Goal: Book appointment/travel/reservation

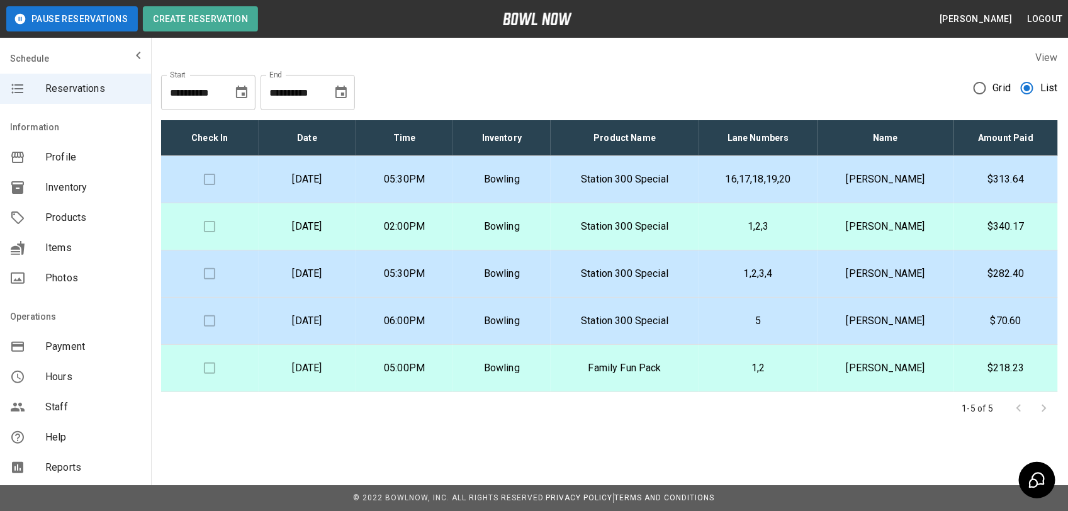
click at [417, 218] on td "02:00PM" at bounding box center [405, 226] width 98 height 47
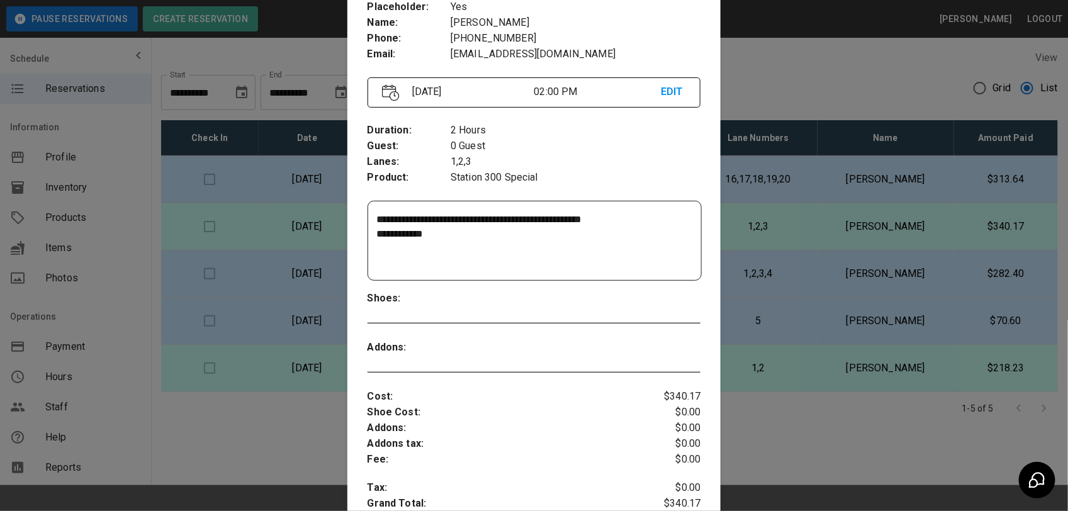
scroll to position [20, 0]
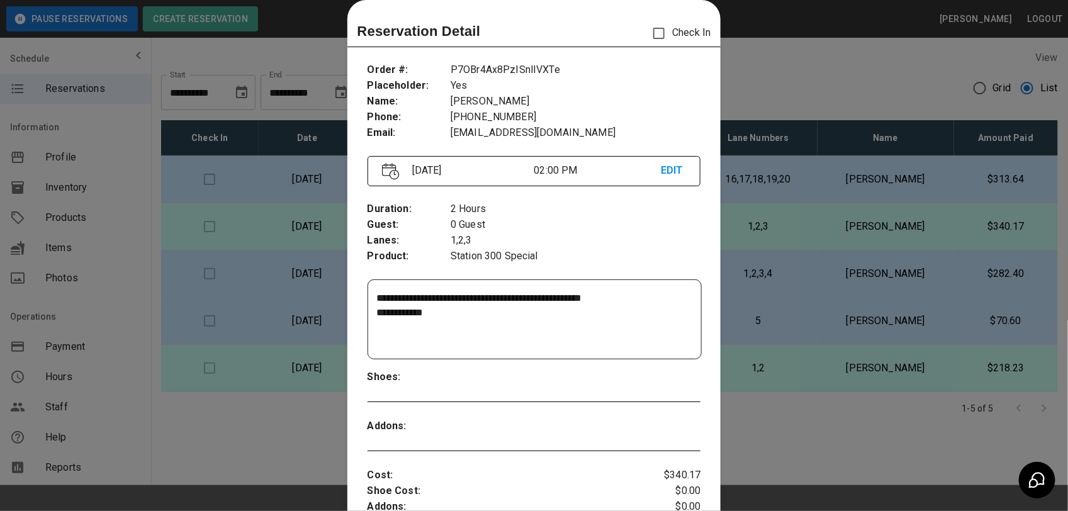
click at [329, 414] on div at bounding box center [534, 255] width 1068 height 511
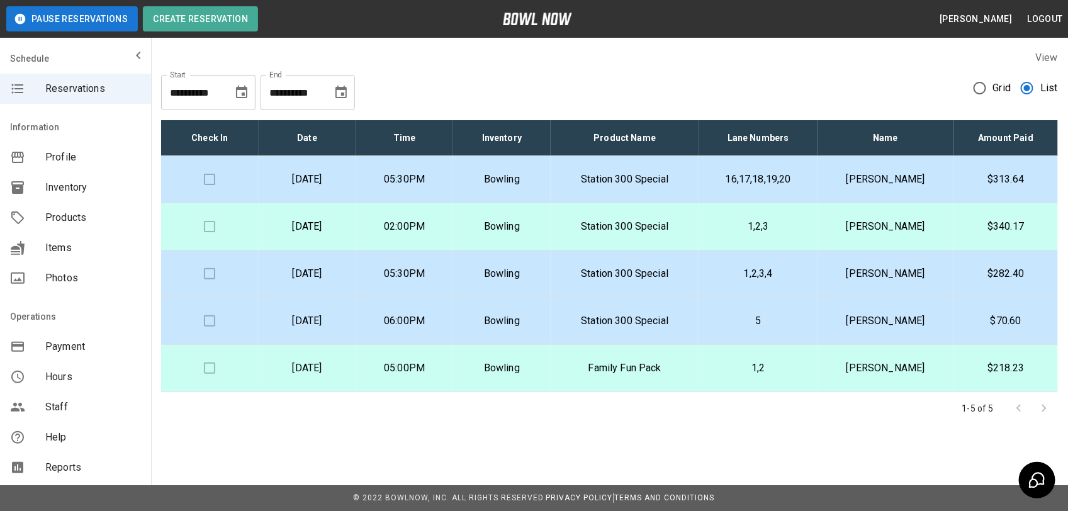
click at [443, 181] on p "05:30PM" at bounding box center [404, 179] width 77 height 15
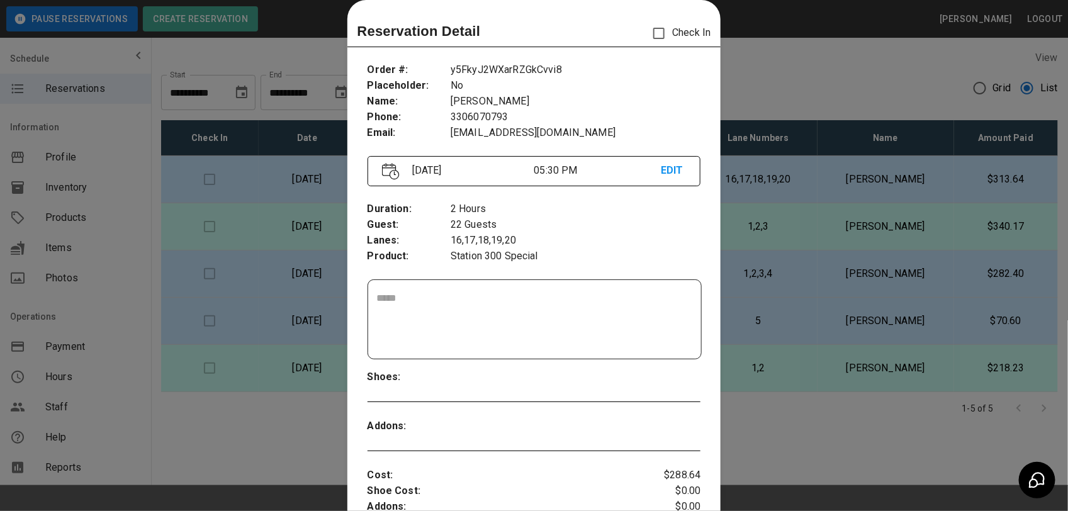
click at [332, 397] on div at bounding box center [534, 255] width 1068 height 511
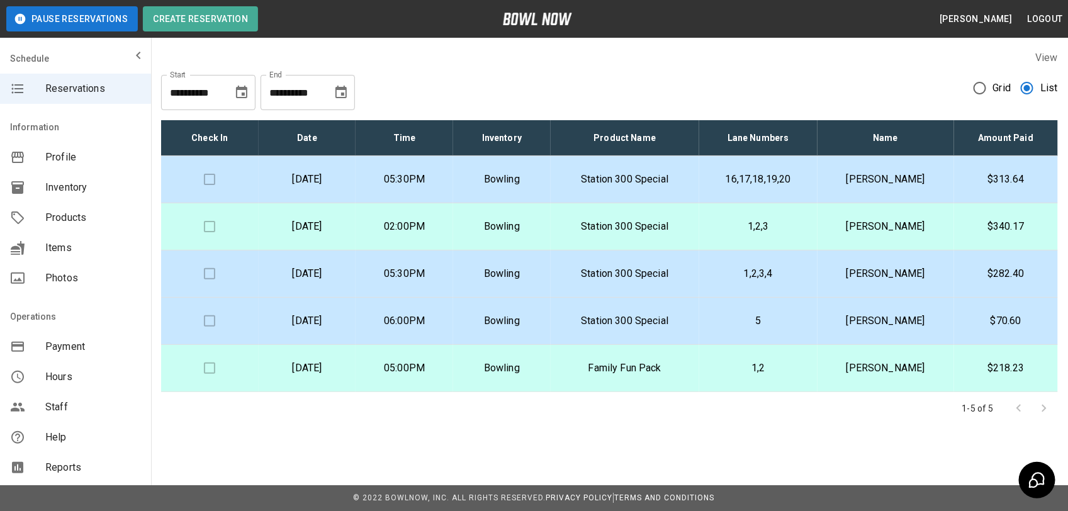
click at [346, 178] on p "[DATE]" at bounding box center [307, 179] width 77 height 15
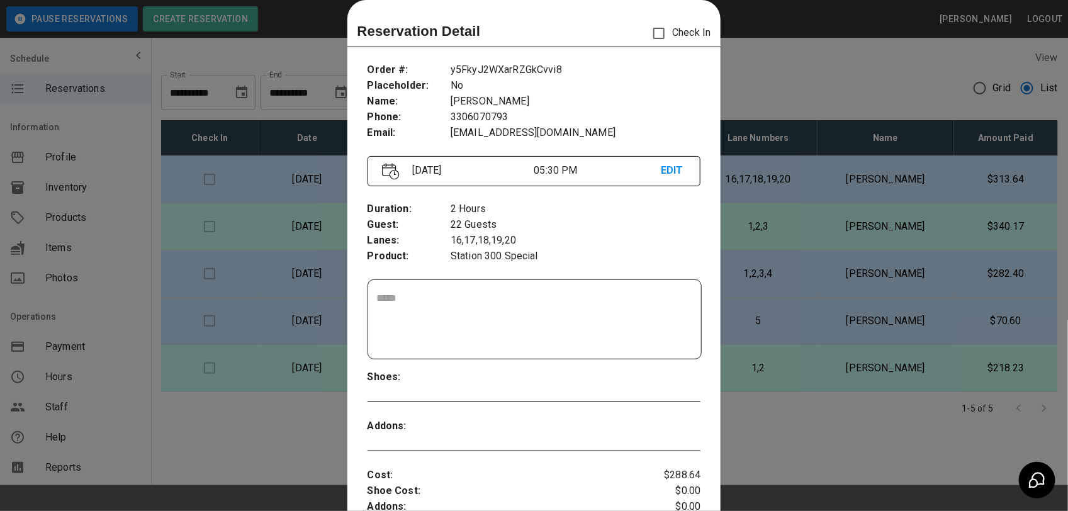
click at [769, 184] on div at bounding box center [534, 255] width 1068 height 511
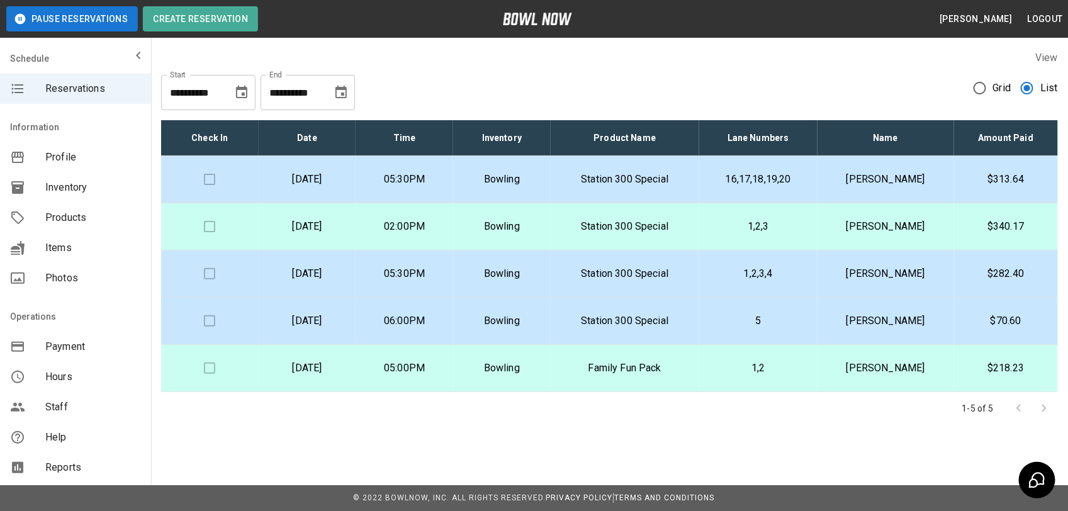
click at [205, 181] on td at bounding box center [210, 179] width 98 height 47
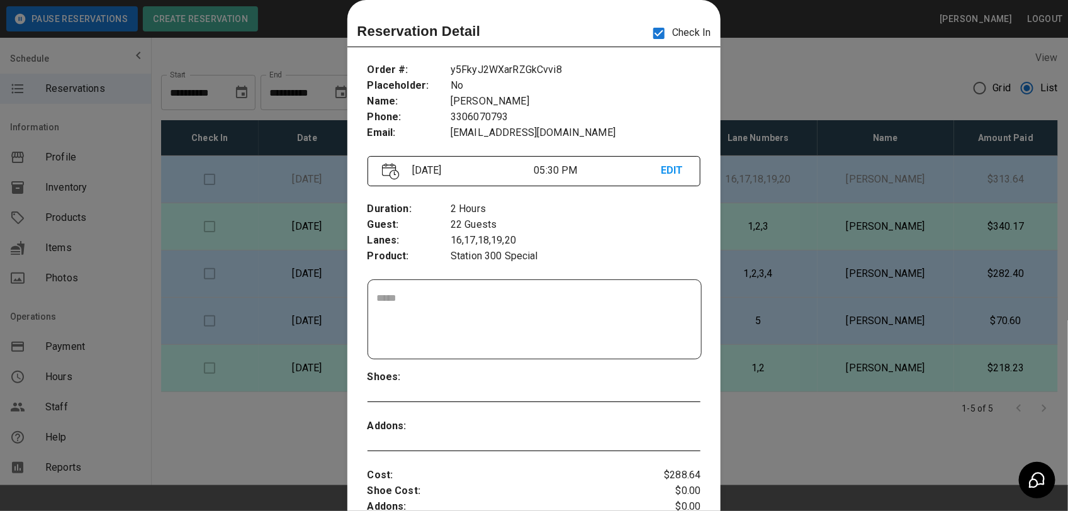
drag, startPoint x: 744, startPoint y: 367, endPoint x: 740, endPoint y: 373, distance: 7.0
click at [742, 373] on div at bounding box center [534, 255] width 1068 height 511
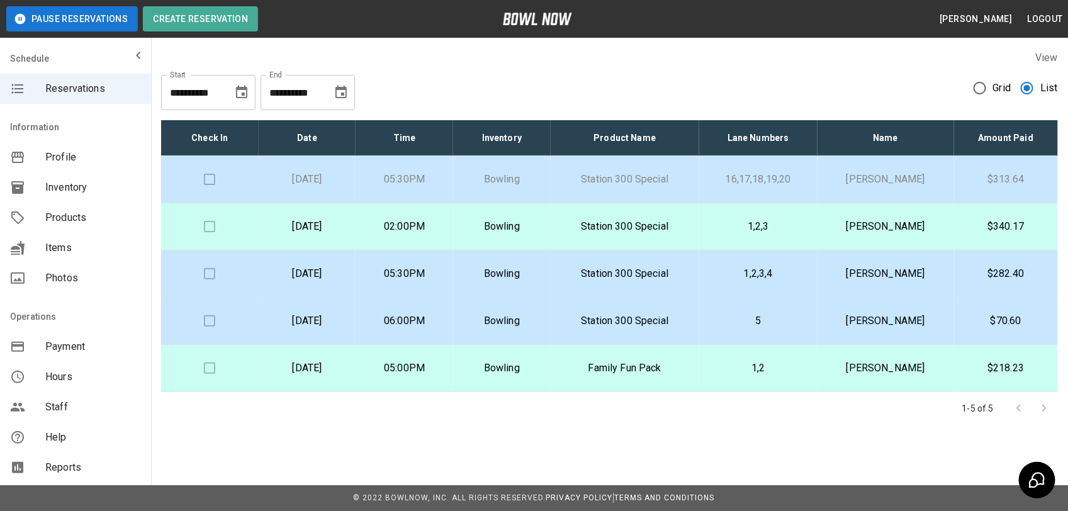
click at [606, 179] on p "Station 300 Special" at bounding box center [625, 179] width 128 height 15
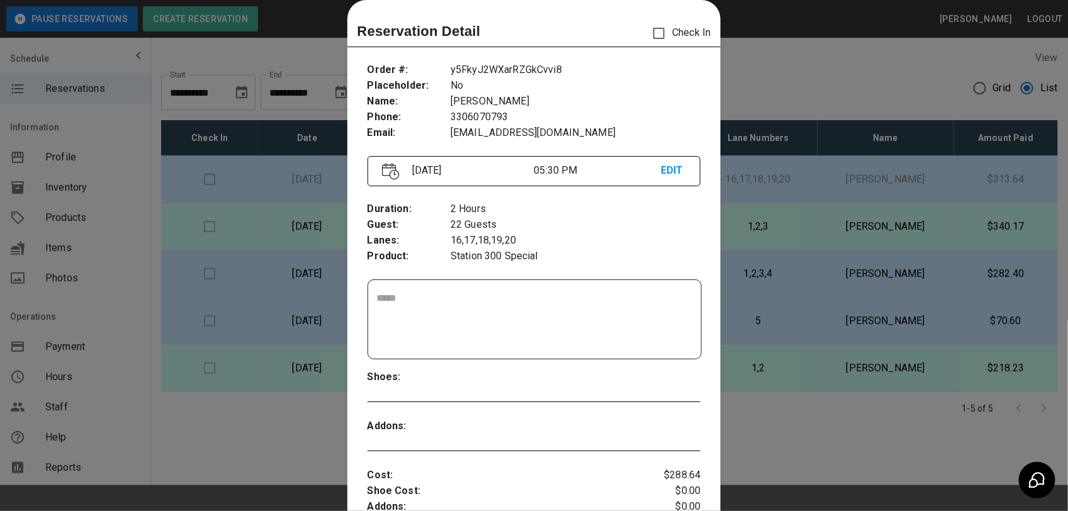
click at [795, 234] on div at bounding box center [534, 255] width 1068 height 511
